Goal: Information Seeking & Learning: Get advice/opinions

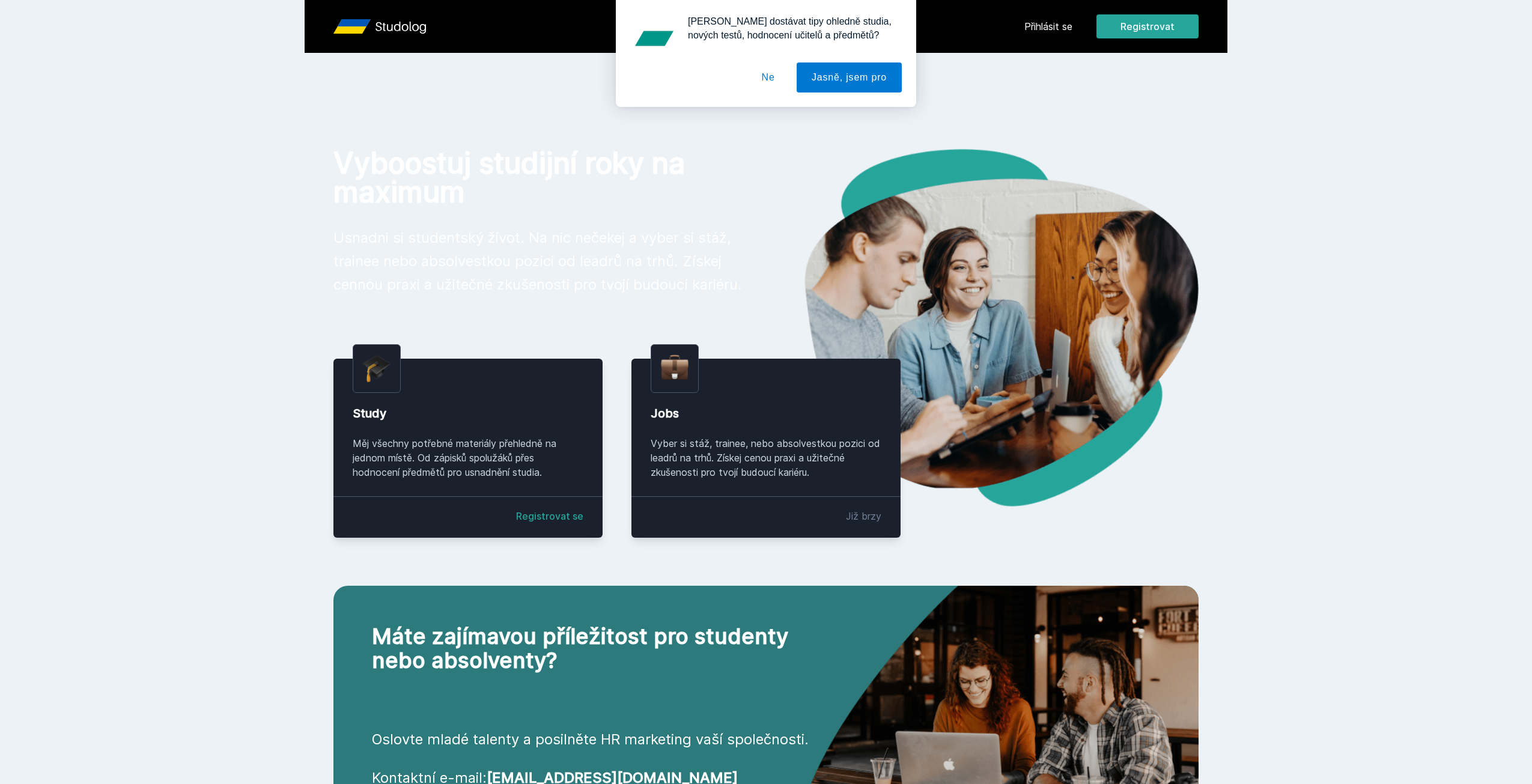
click at [1043, 21] on div "[PERSON_NAME] dostávat tipy ohledně studia, nových testů, hodnocení učitelů a p…" at bounding box center [766, 53] width 1532 height 107
click at [1042, 26] on div "[PERSON_NAME] dostávat tipy ohledně studia, nových testů, hodnocení učitelů a p…" at bounding box center [766, 53] width 1532 height 107
click at [772, 75] on button "Ne" at bounding box center [769, 78] width 43 height 30
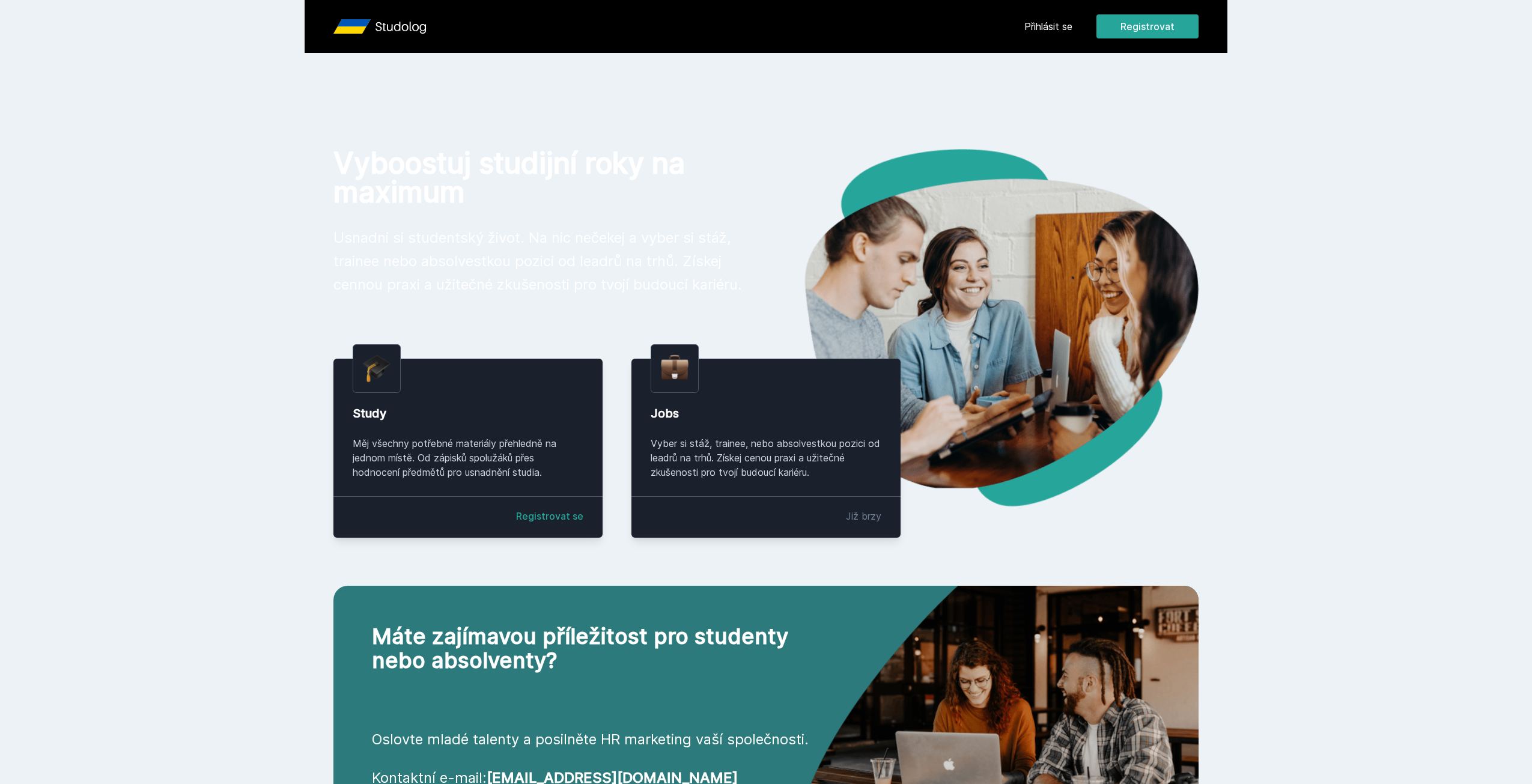
click at [1055, 24] on link "Přihlásit se" at bounding box center [1049, 26] width 48 height 15
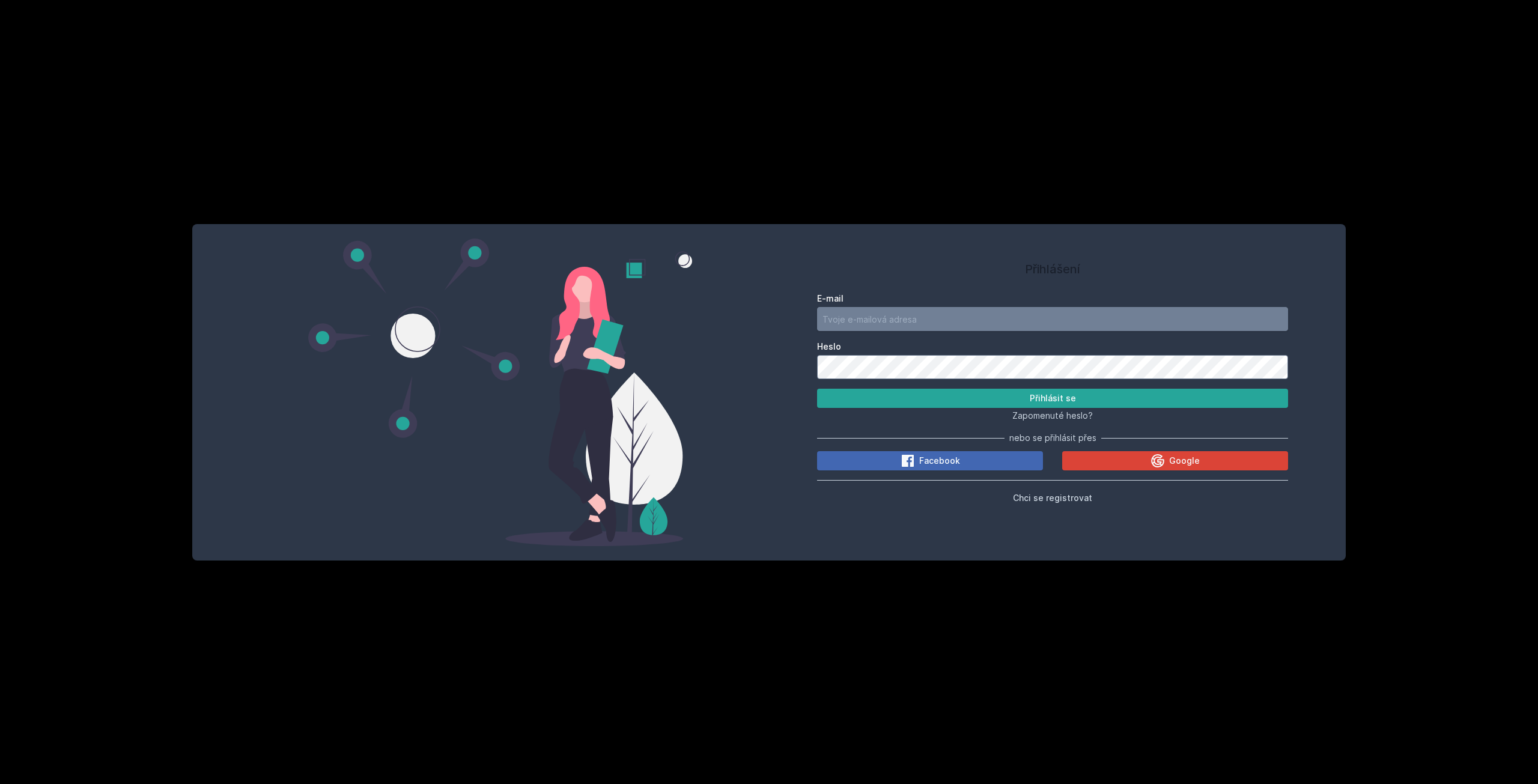
drag, startPoint x: 976, startPoint y: 318, endPoint x: 972, endPoint y: 342, distance: 24.3
click at [978, 339] on form "E-mail Heslo Přihlásit se" at bounding box center [1052, 350] width 471 height 116
type input "[EMAIL_ADDRESS][DOMAIN_NAME]"
click at [817, 389] on button "Přihlásit se" at bounding box center [1052, 398] width 471 height 19
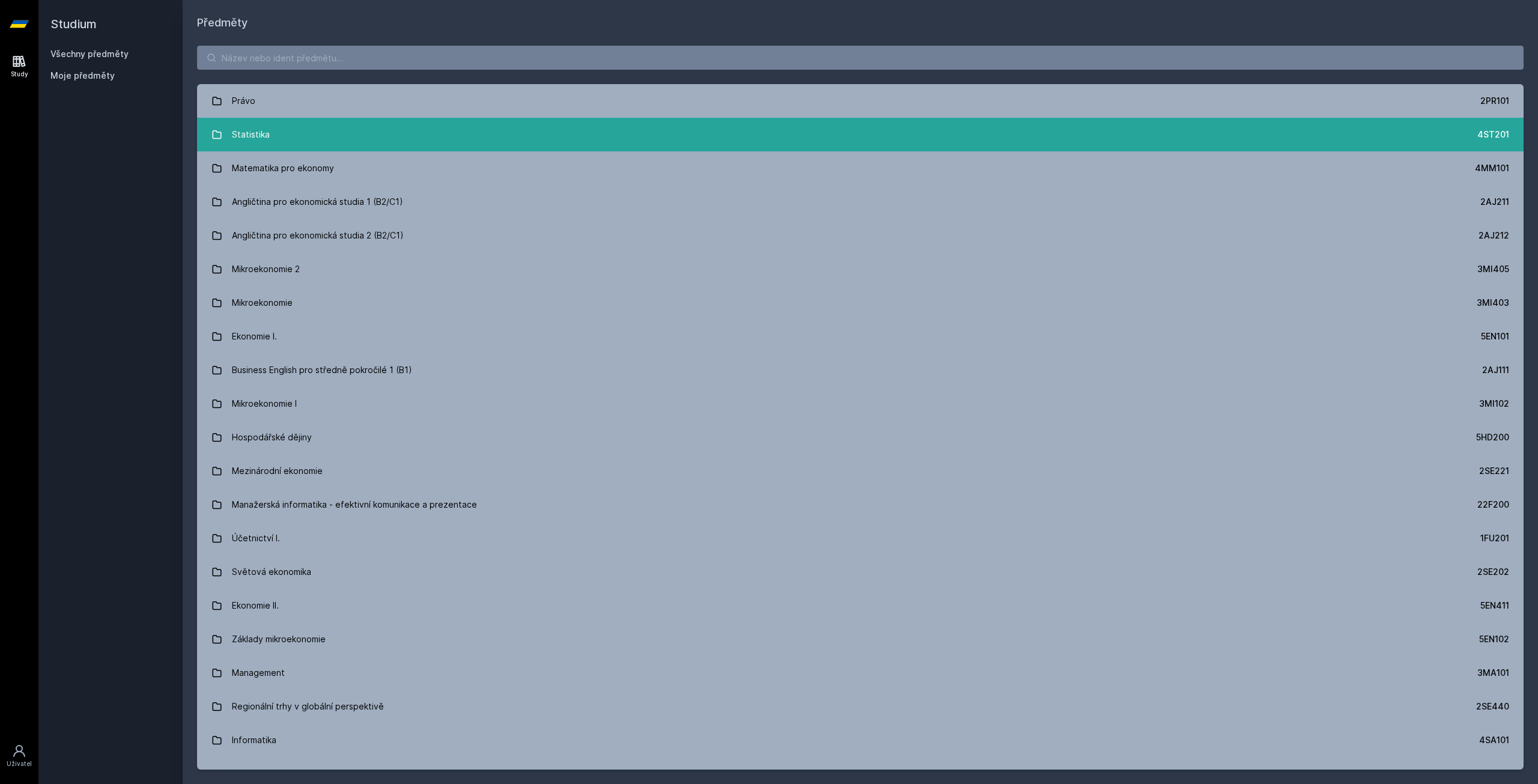
click at [457, 149] on link "Statistika 4ST201" at bounding box center [860, 134] width 1326 height 33
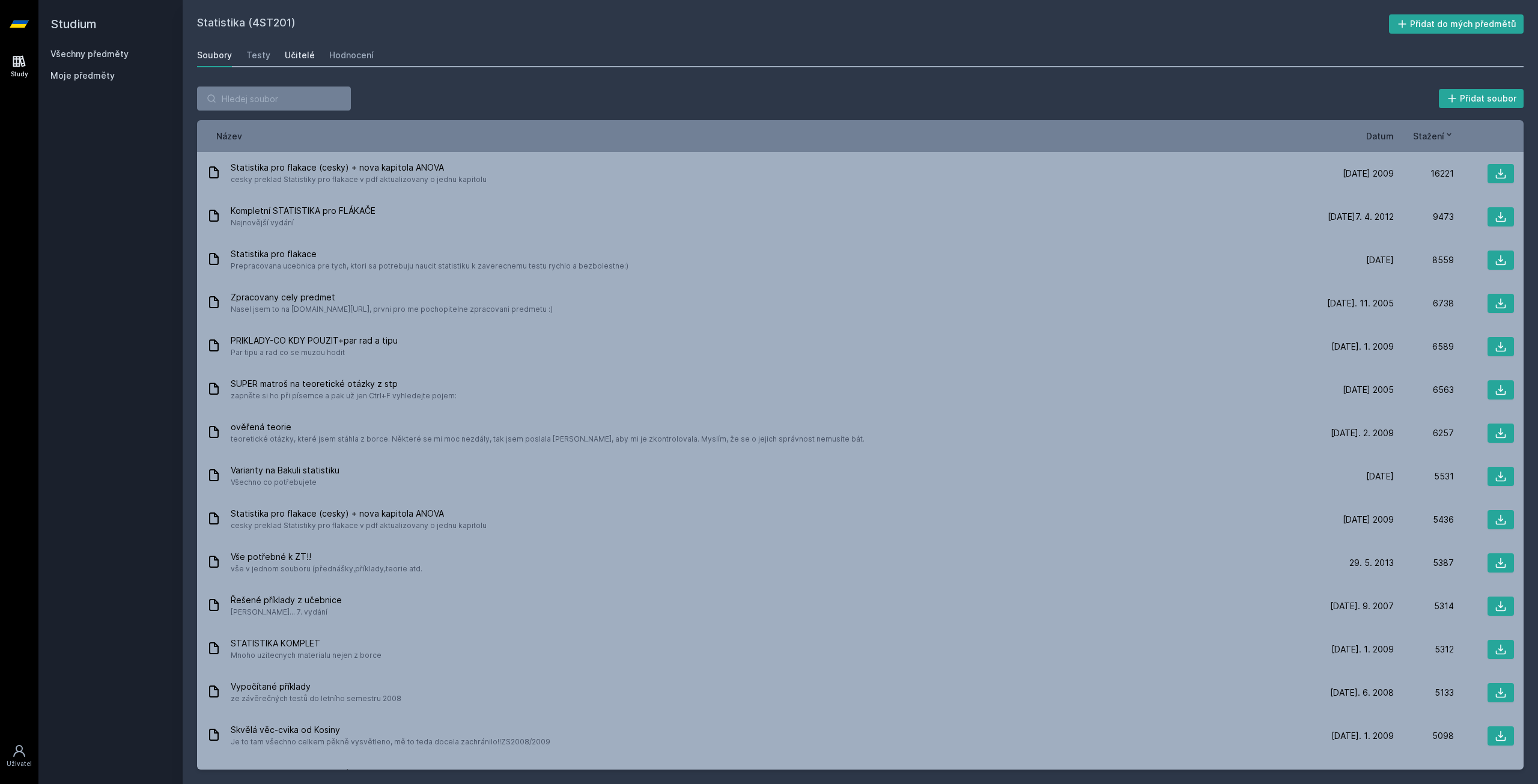
click at [294, 59] on div "Učitelé" at bounding box center [300, 55] width 30 height 12
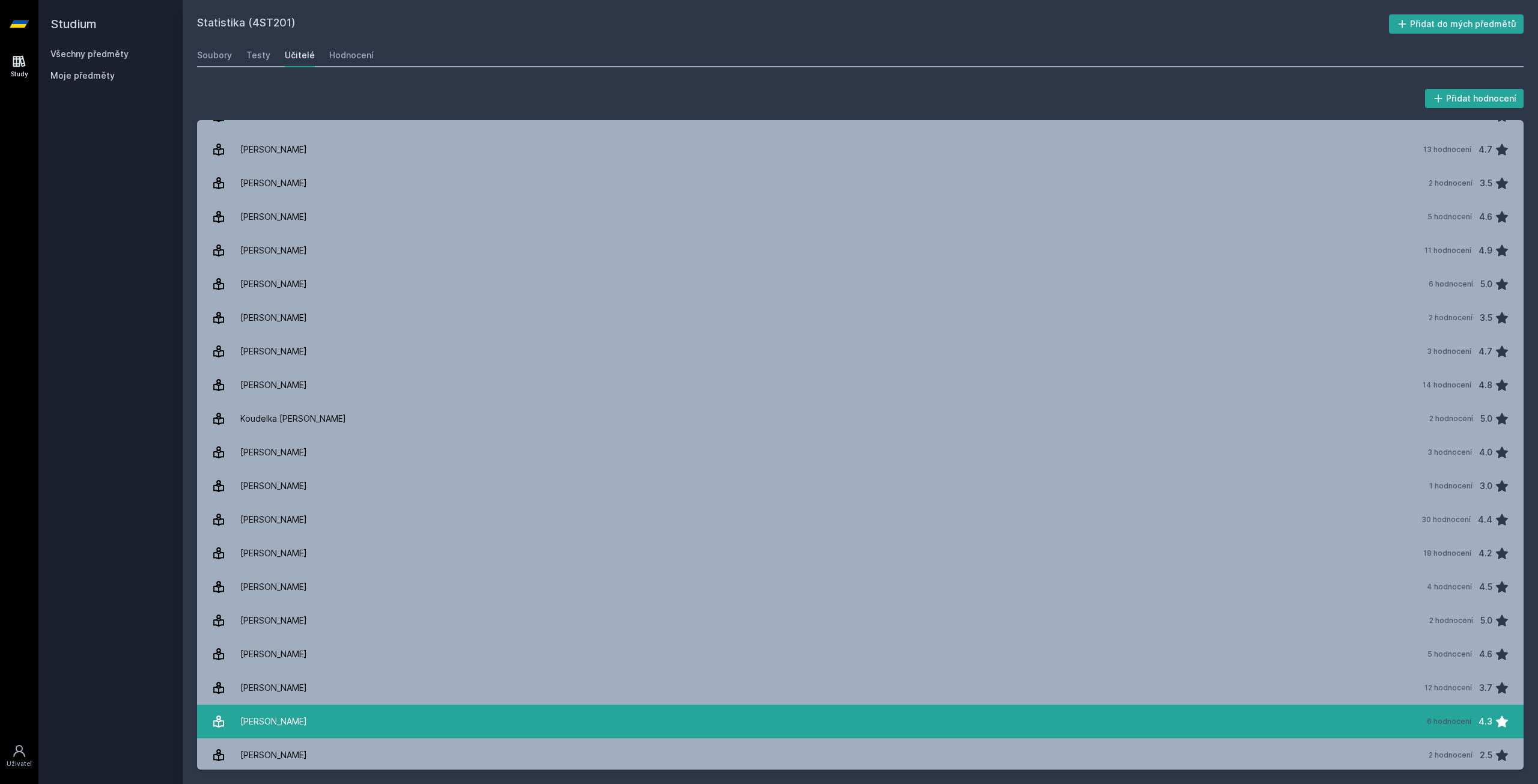
scroll to position [552, 0]
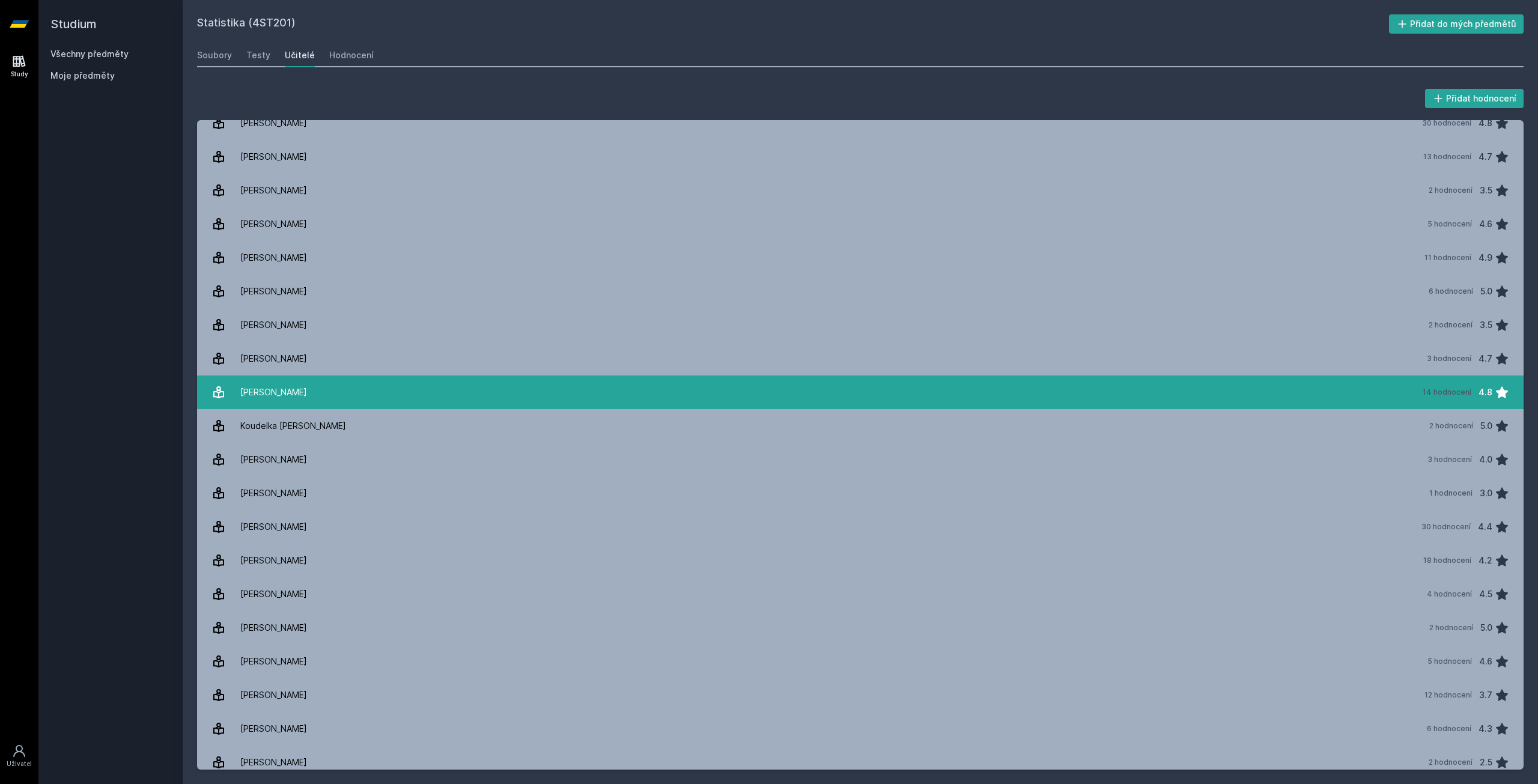
click at [396, 383] on link "Kosin[PERSON_NAME] 14 hodnocení 4.8" at bounding box center [860, 392] width 1326 height 33
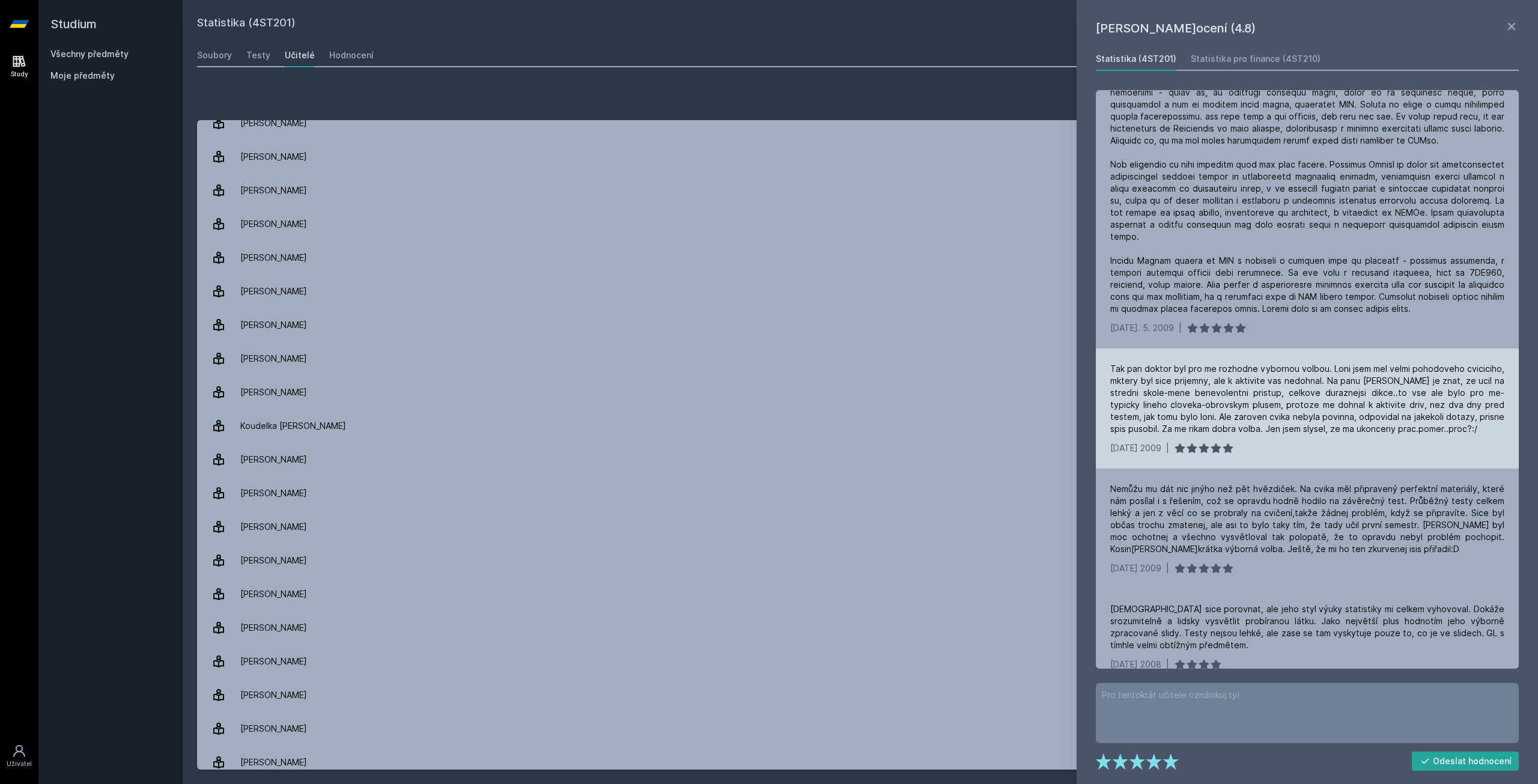
scroll to position [1103, 0]
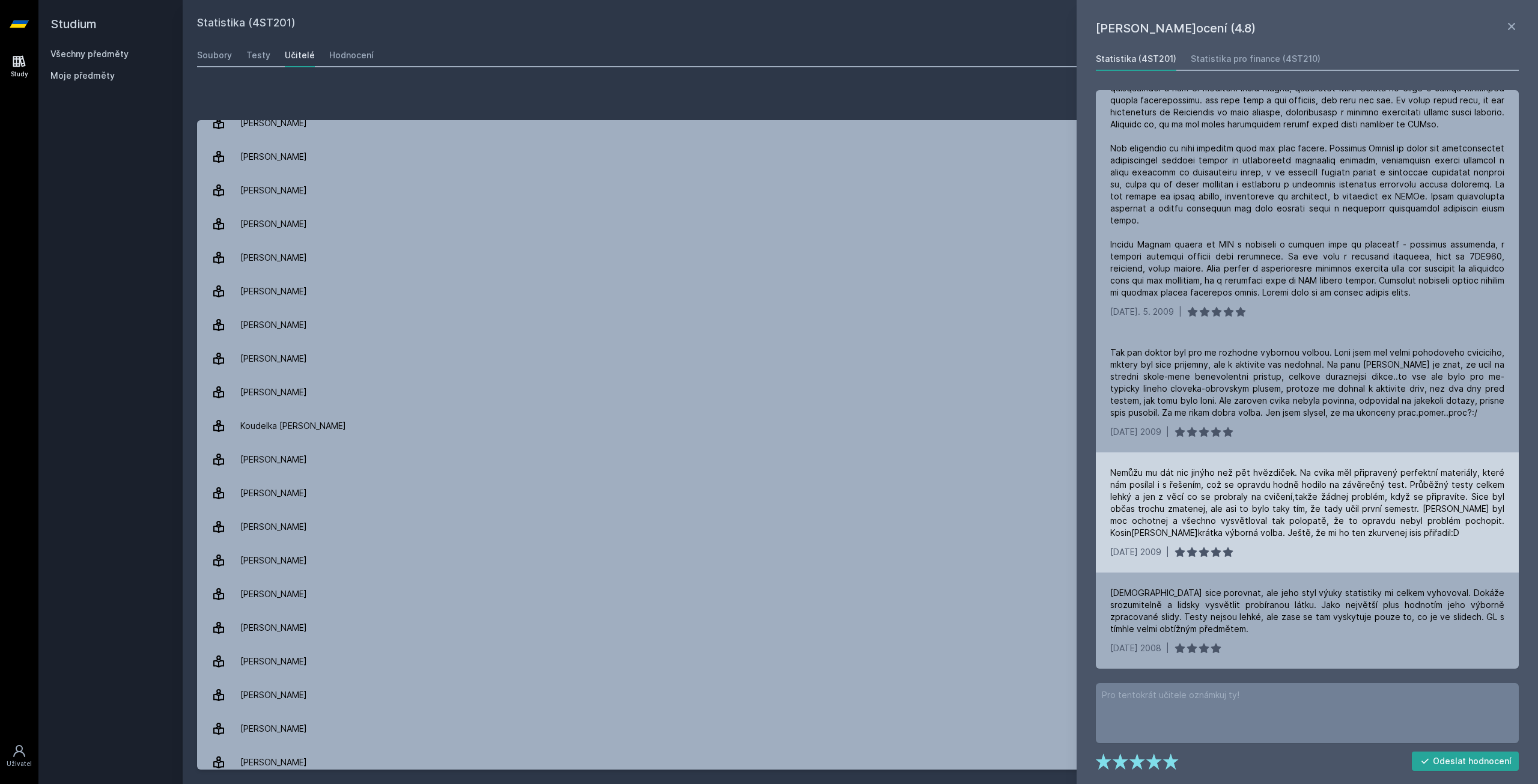
click at [1199, 485] on div "Nemůžu mu dát nic jinýho než pět hvězdiček. Na cvika měl připravený perfektní m…" at bounding box center [1307, 503] width 394 height 72
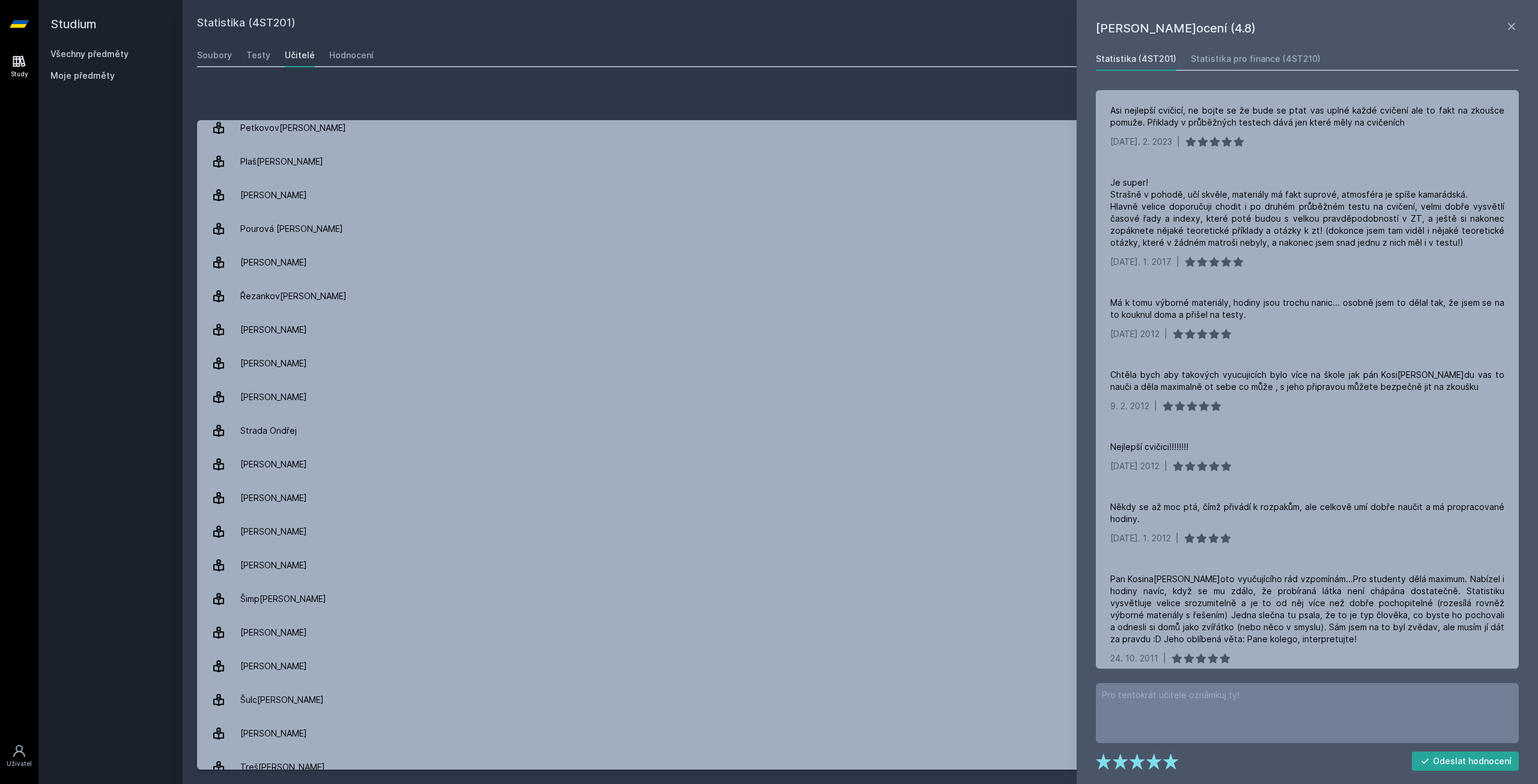
scroll to position [1513, 0]
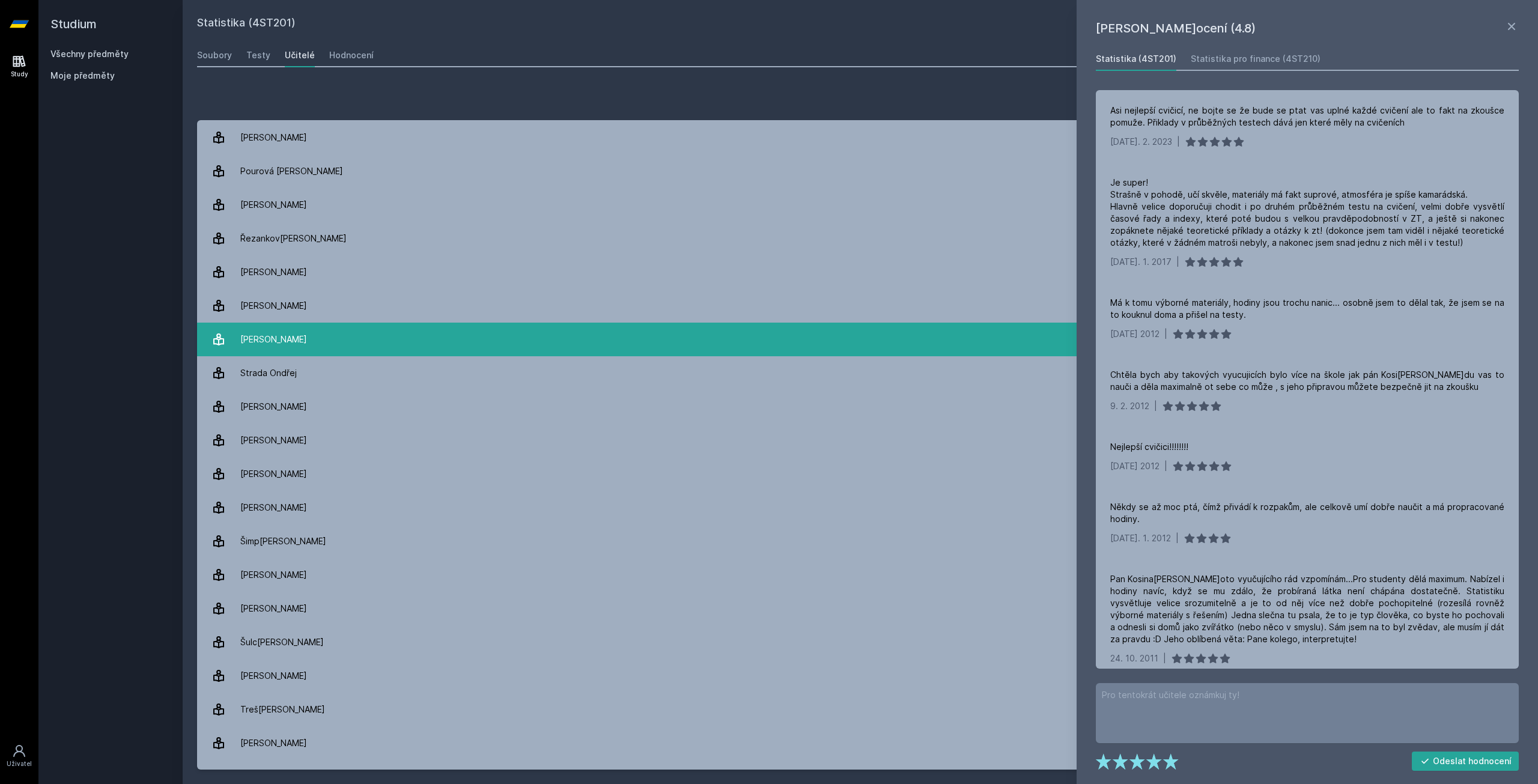
click at [418, 326] on link "Souka[PERSON_NAME] 2 hodnocení 3.0" at bounding box center [860, 339] width 1326 height 33
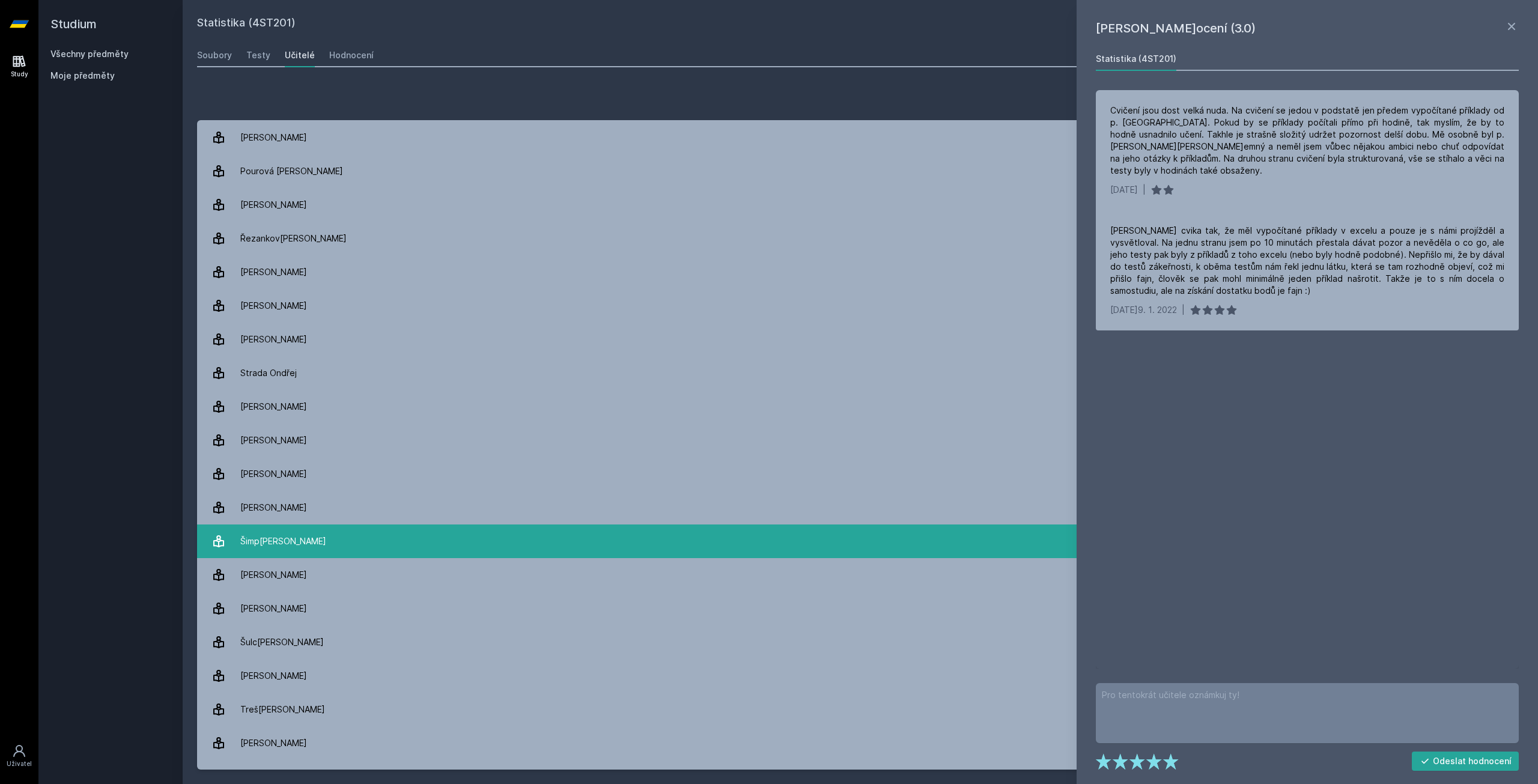
click at [396, 549] on link "[PERSON_NAME] 15 hodnocení 4.1" at bounding box center [860, 541] width 1326 height 33
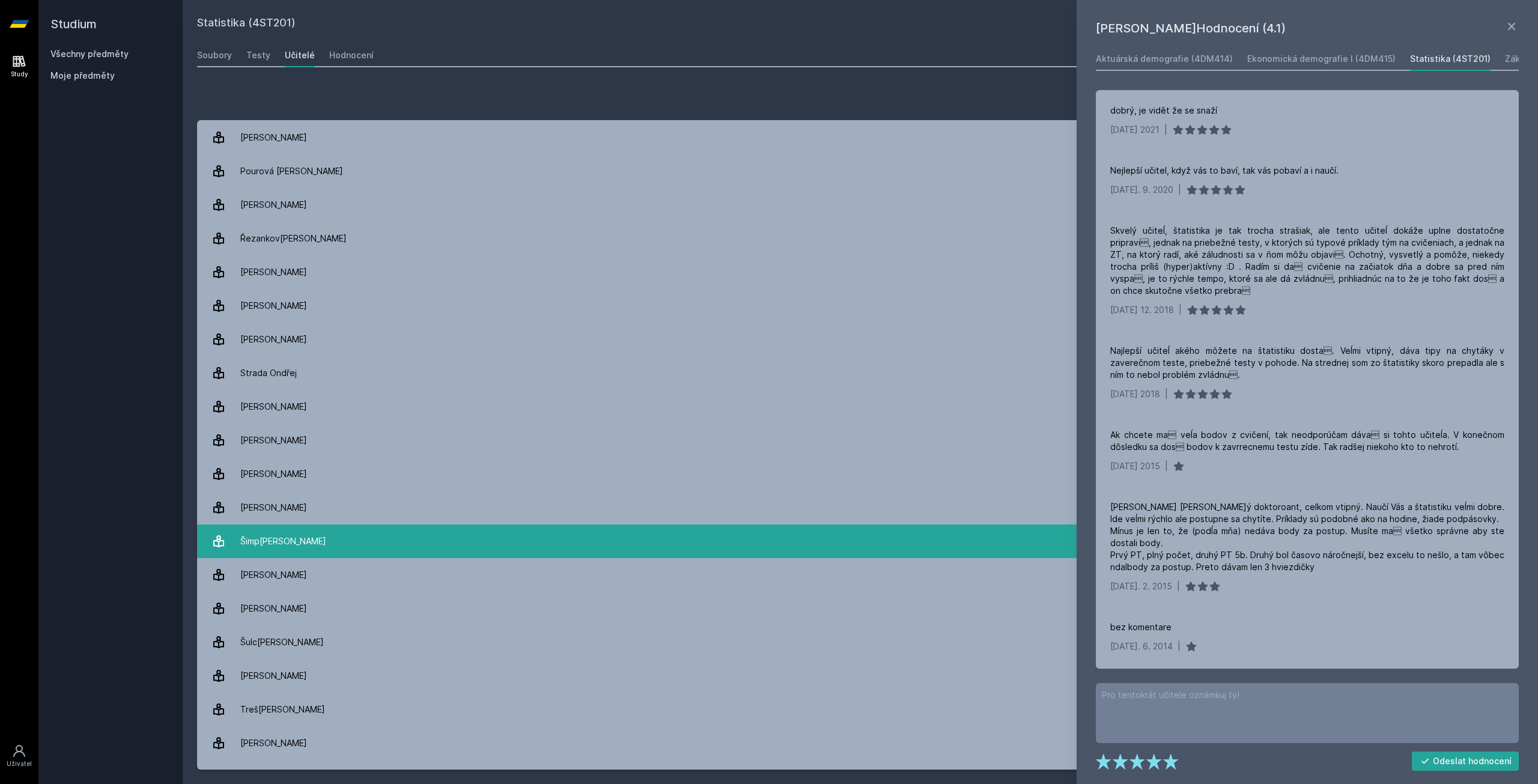
click at [396, 549] on link "[PERSON_NAME] 15 hodnocení 4.1" at bounding box center [860, 541] width 1326 height 33
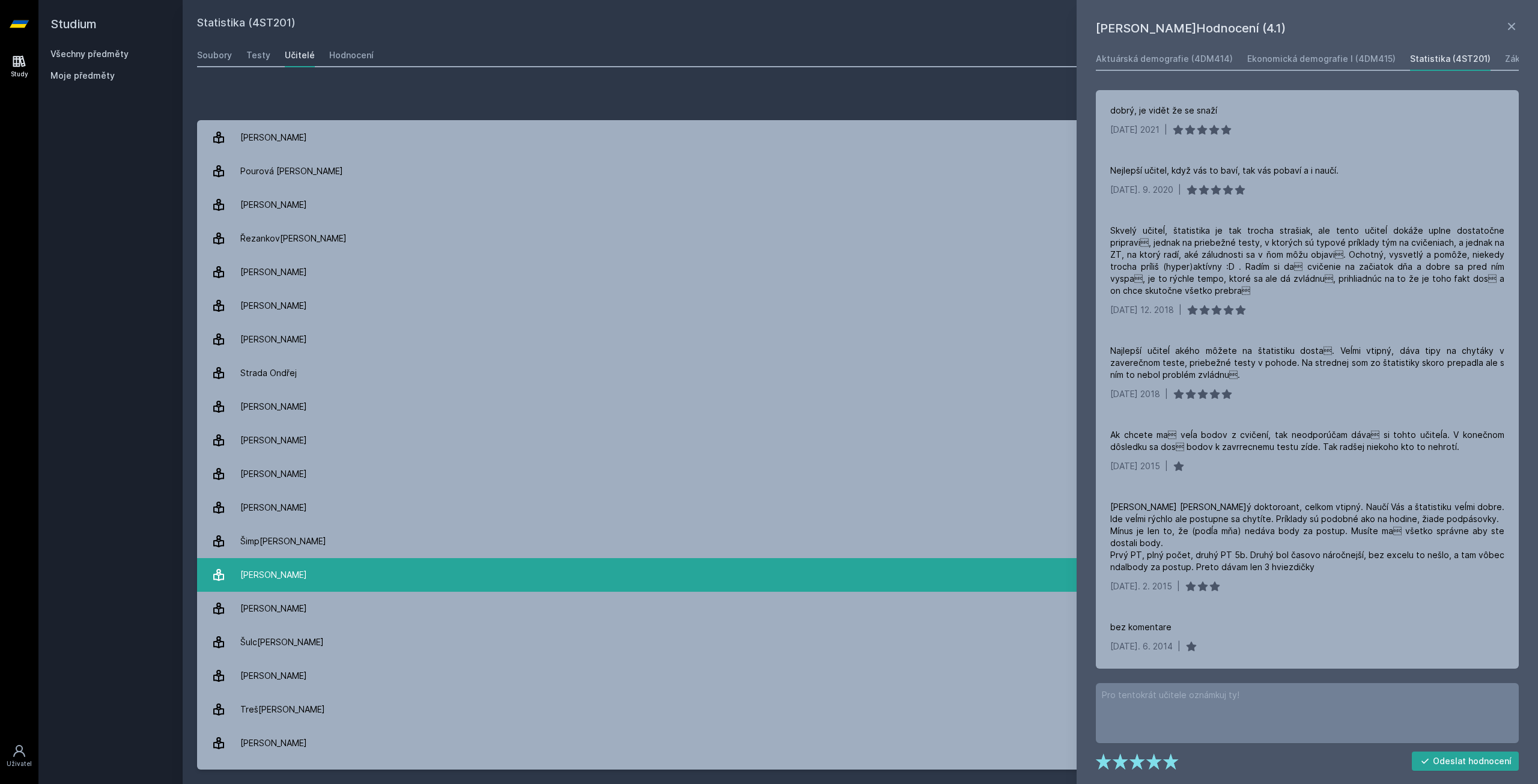
click at [398, 566] on link "[PERSON_NAME] 3 hodnocení 2.7" at bounding box center [860, 574] width 1326 height 33
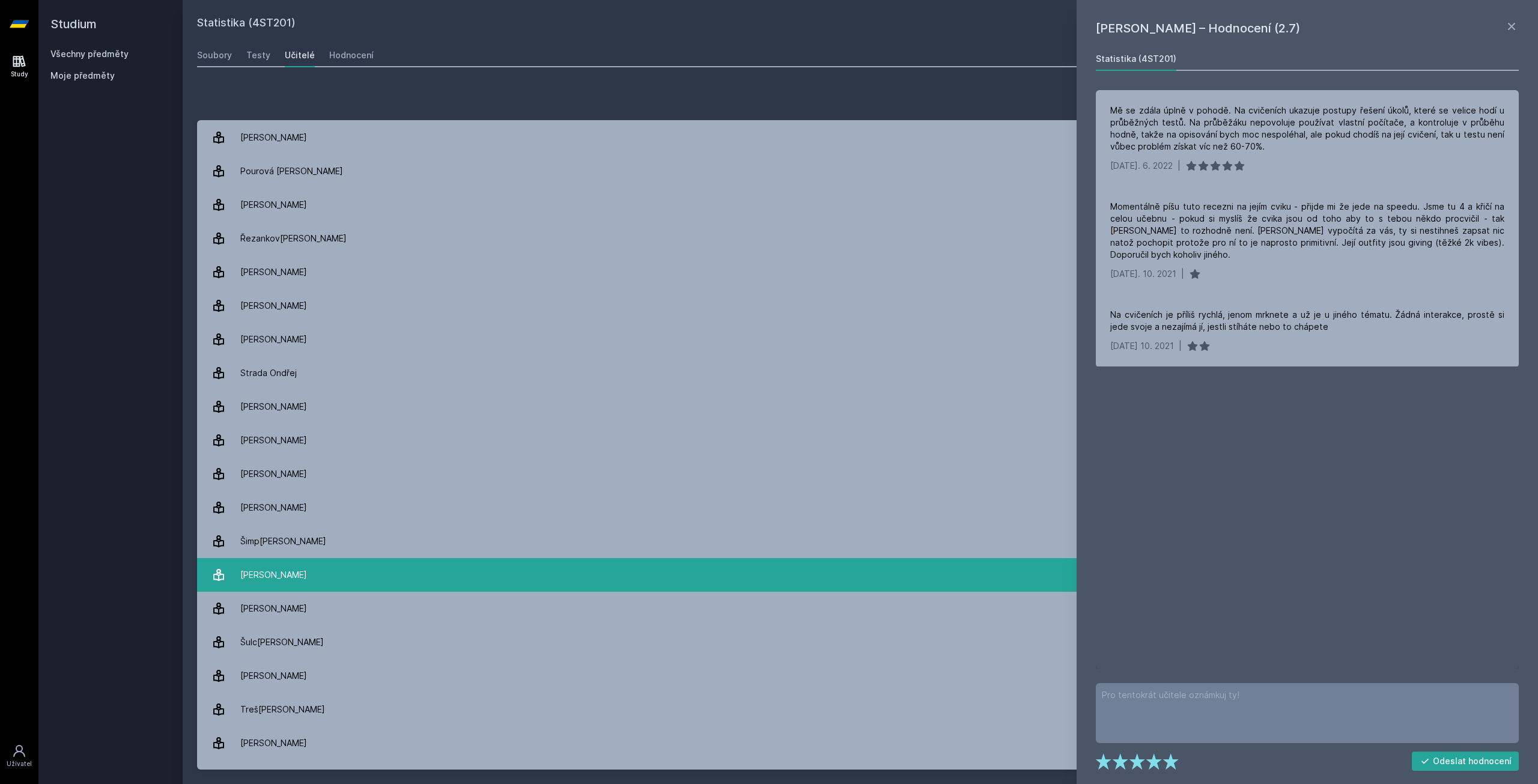
drag, startPoint x: 398, startPoint y: 566, endPoint x: 597, endPoint y: 574, distance: 199.2
click at [597, 574] on link "[PERSON_NAME] 3 hodnocení 2.7" at bounding box center [860, 574] width 1326 height 33
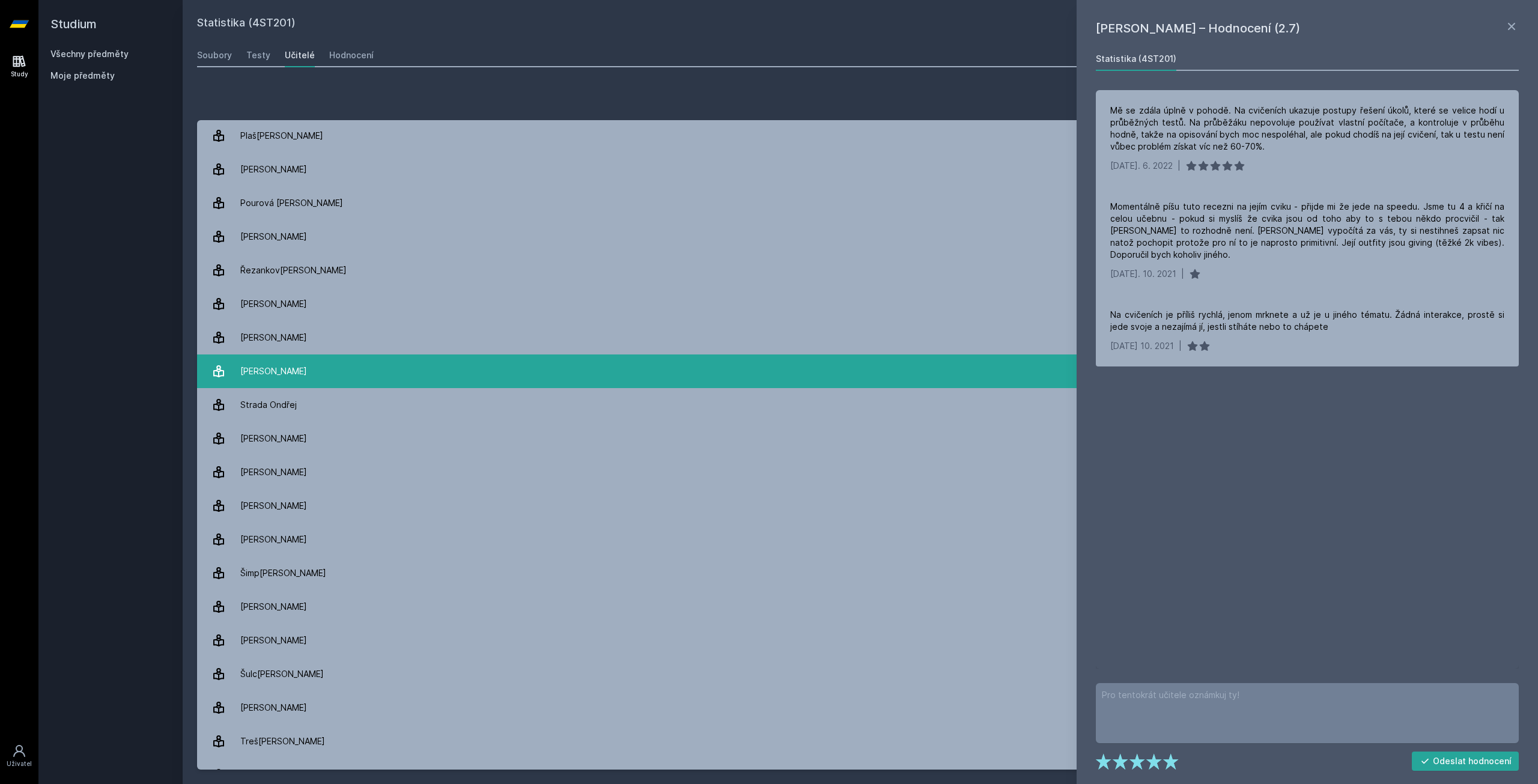
scroll to position [1513, 0]
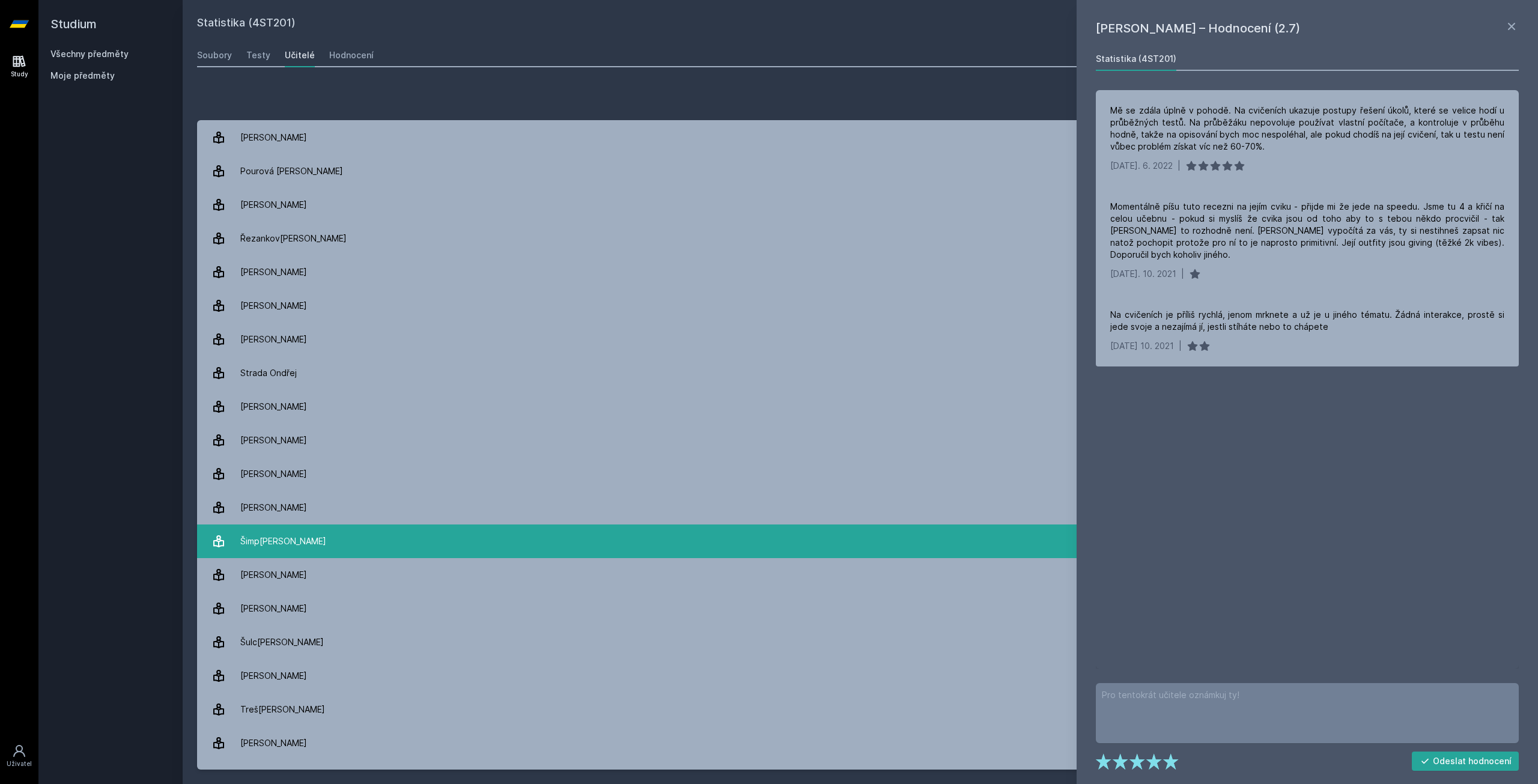
click at [419, 541] on link "[PERSON_NAME] 15 hodnocení 4.1" at bounding box center [860, 541] width 1326 height 33
